Goal: Task Accomplishment & Management: Manage account settings

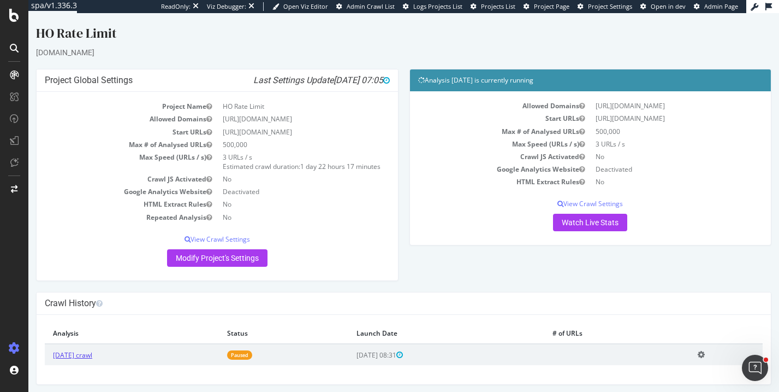
click at [85, 350] on link "[DATE] crawl" at bounding box center [72, 354] width 39 height 9
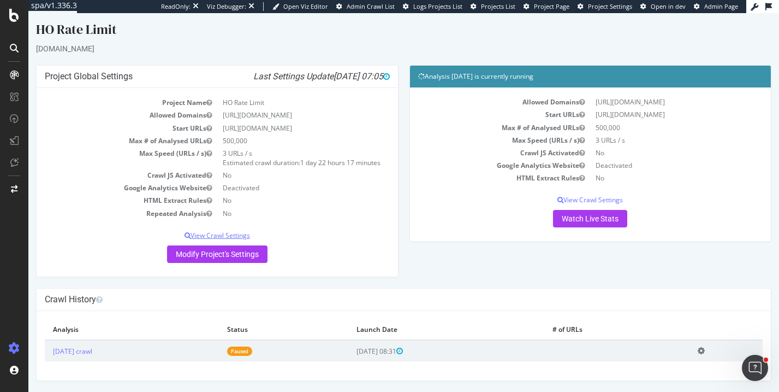
click at [213, 236] on p "View Crawl Settings" at bounding box center [217, 234] width 345 height 9
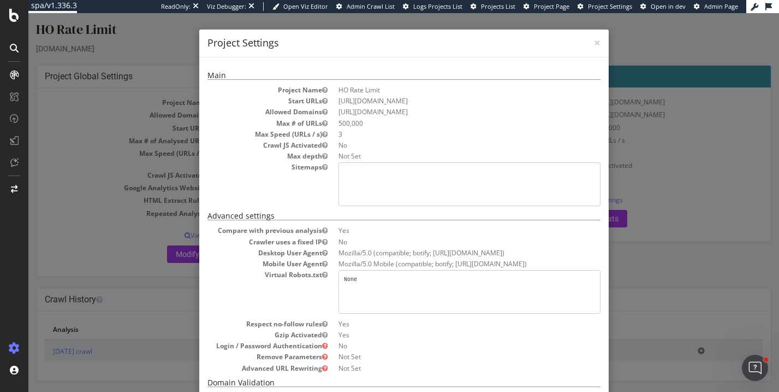
click at [151, 273] on div "× Close Project Settings Main Project Name HO Rate Limit Start URLs https://www…" at bounding box center [403, 202] width 751 height 378
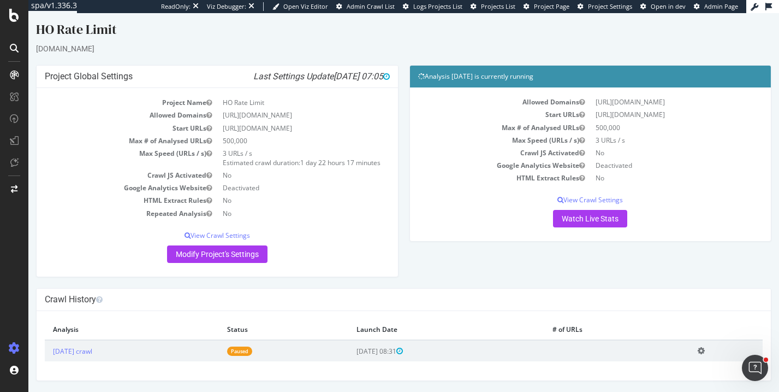
scroll to position [0, 0]
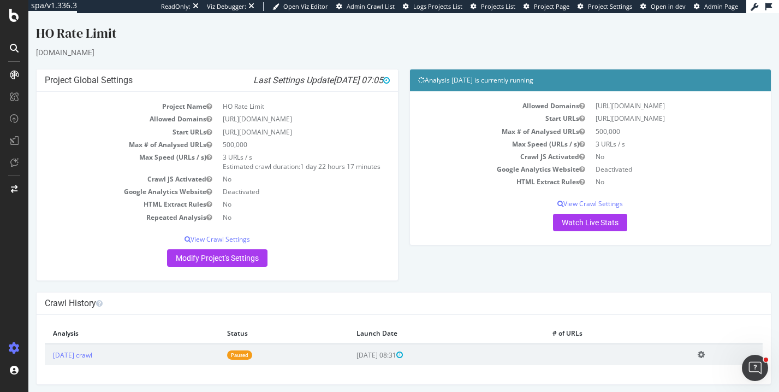
click at [69, 35] on div "HO Rate Limit" at bounding box center [404, 35] width 736 height 23
click at [230, 39] on div "HO Rate Limit" at bounding box center [404, 35] width 736 height 23
click at [230, 238] on p "View Crawl Settings" at bounding box center [217, 238] width 345 height 9
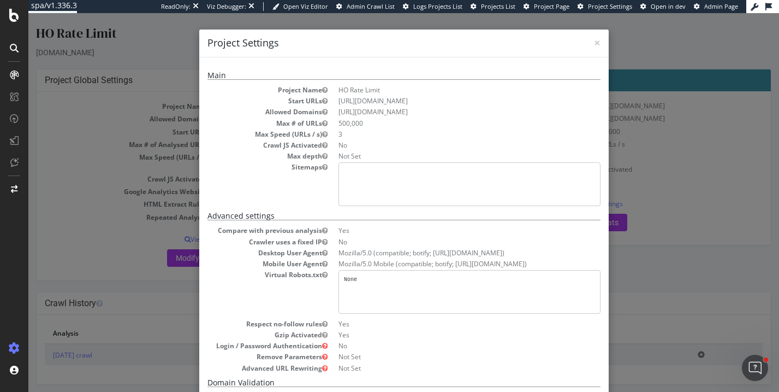
click at [130, 232] on div "× Close Project Settings Main Project Name HO Rate Limit Start URLs https://www…" at bounding box center [403, 202] width 751 height 378
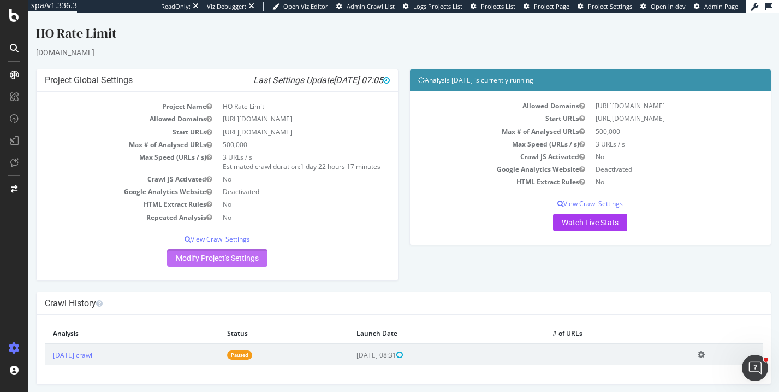
click at [194, 256] on link "Modify Project's Settings" at bounding box center [217, 257] width 100 height 17
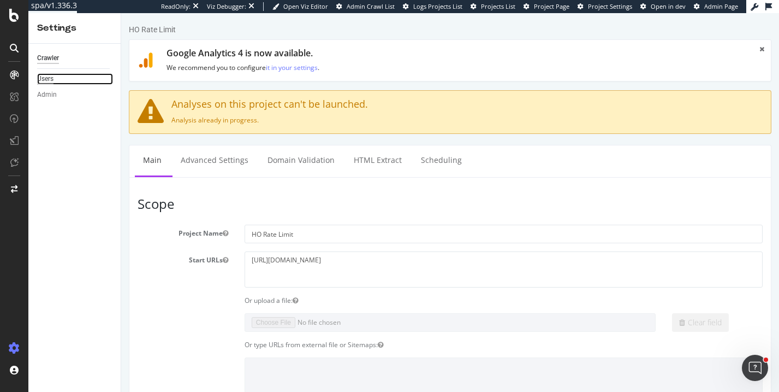
click at [49, 82] on div "Users" at bounding box center [45, 78] width 16 height 11
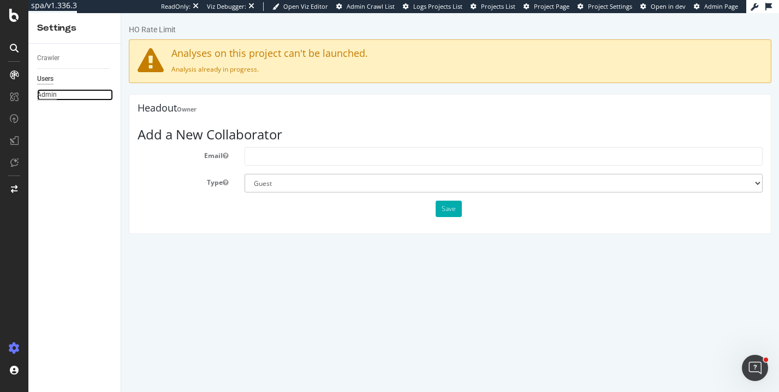
click at [46, 92] on div "Admin" at bounding box center [47, 94] width 20 height 11
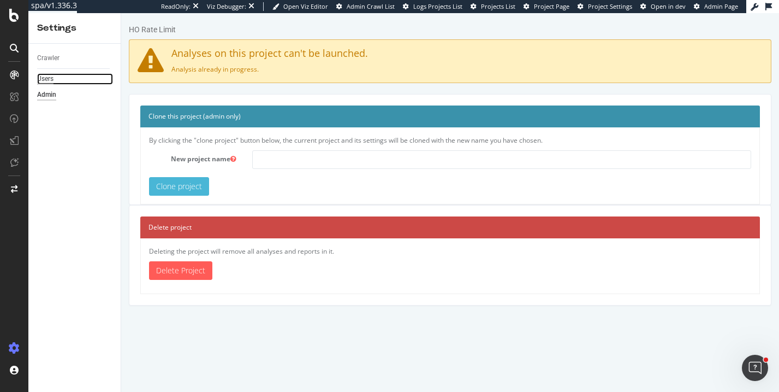
click at [43, 80] on div "Users" at bounding box center [45, 78] width 16 height 11
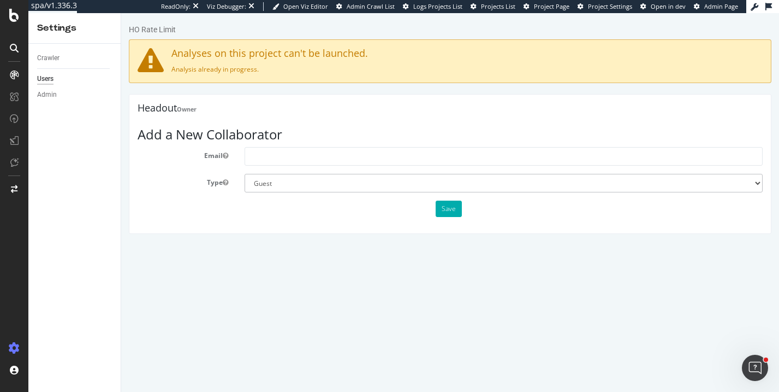
click at [15, 45] on icon at bounding box center [14, 48] width 9 height 9
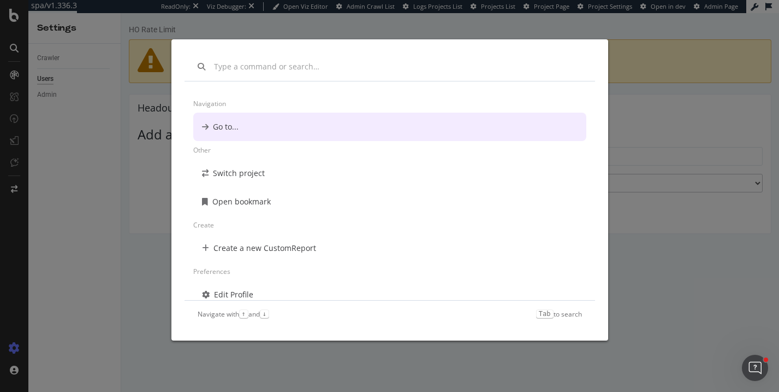
click at [10, 17] on div "Navigation Go to... Other Switch project Open bookmark Create Create a new Cust…" at bounding box center [389, 196] width 779 height 392
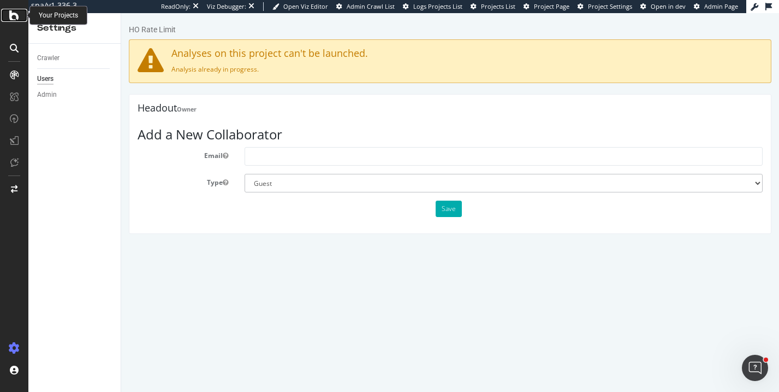
click at [11, 17] on icon at bounding box center [14, 15] width 10 height 13
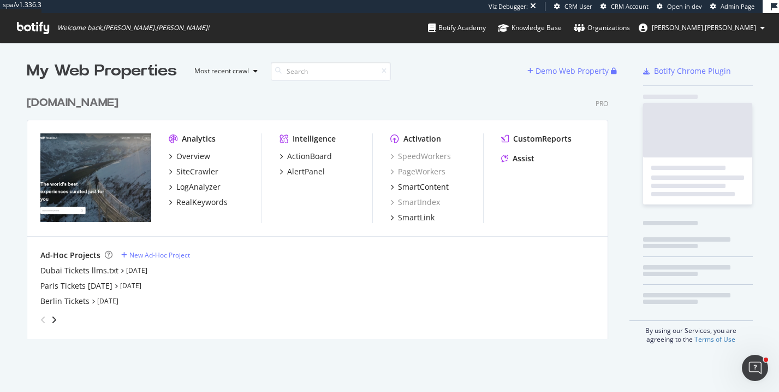
scroll to position [257, 590]
click at [733, 3] on span "Admin Page" at bounding box center [738, 6] width 34 height 8
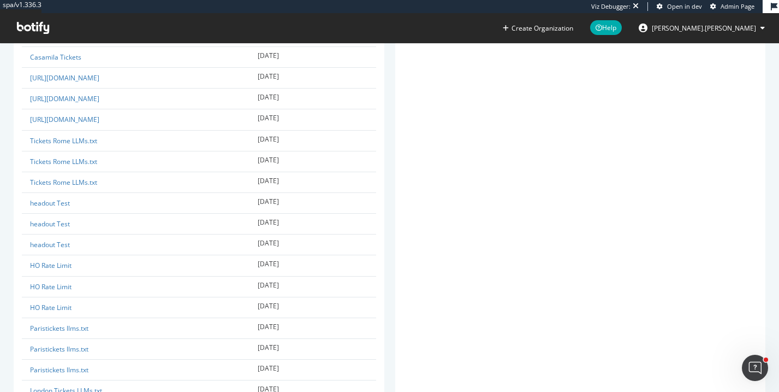
scroll to position [4362, 0]
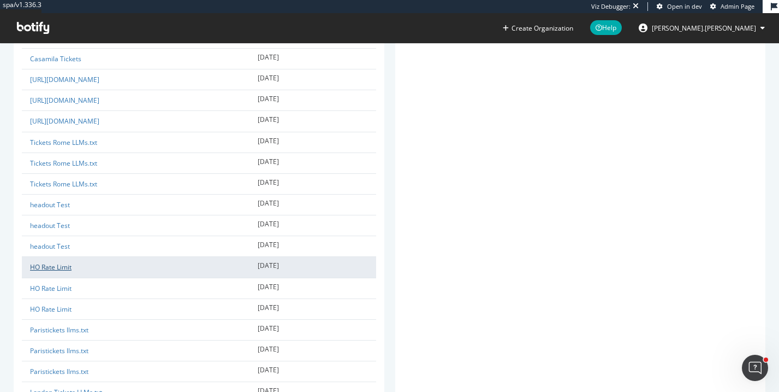
click at [60, 267] on link "HO Rate Limit" at bounding box center [51, 266] width 42 height 9
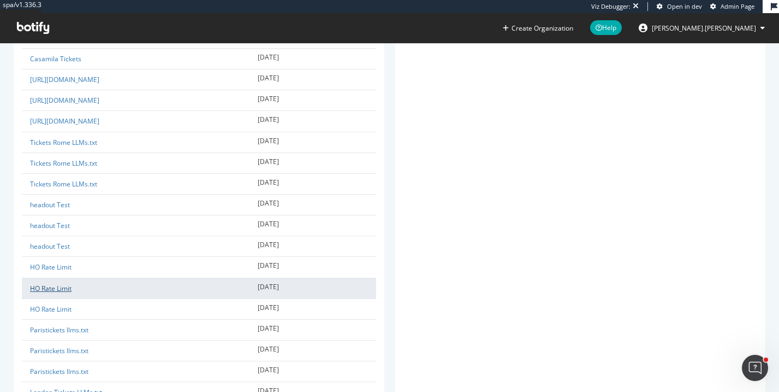
click at [60, 291] on link "HO Rate Limit" at bounding box center [51, 287] width 42 height 9
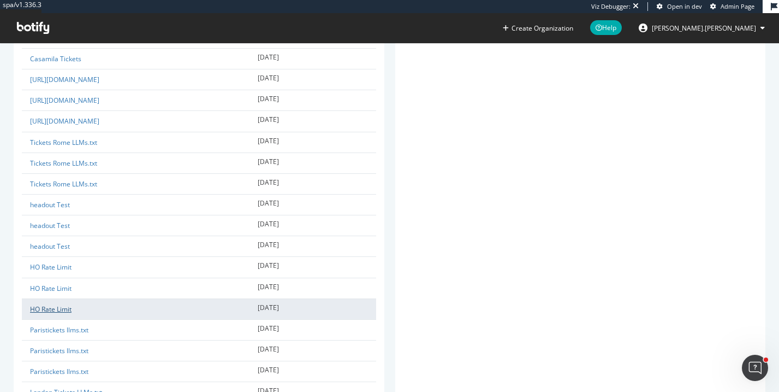
click at [57, 310] on link "HO Rate Limit" at bounding box center [51, 308] width 42 height 9
